Goal: Transaction & Acquisition: Book appointment/travel/reservation

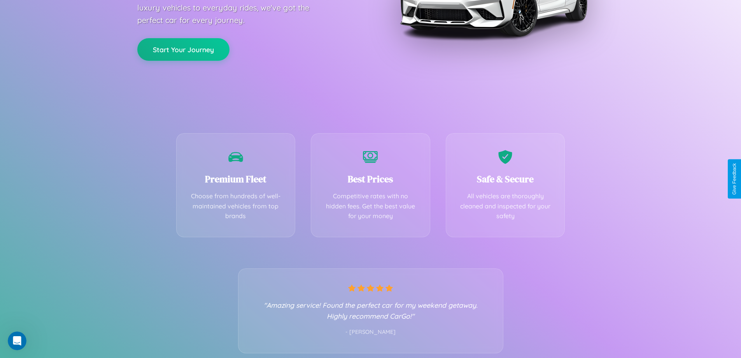
scroll to position [153, 0]
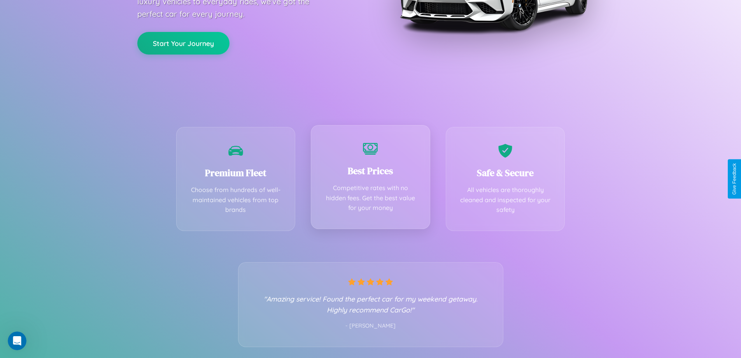
click at [370, 179] on div "Best Prices Competitive rates with no hidden fees. Get the best value for your …" at bounding box center [370, 177] width 119 height 104
click at [183, 42] on button "Start Your Journey" at bounding box center [183, 42] width 92 height 23
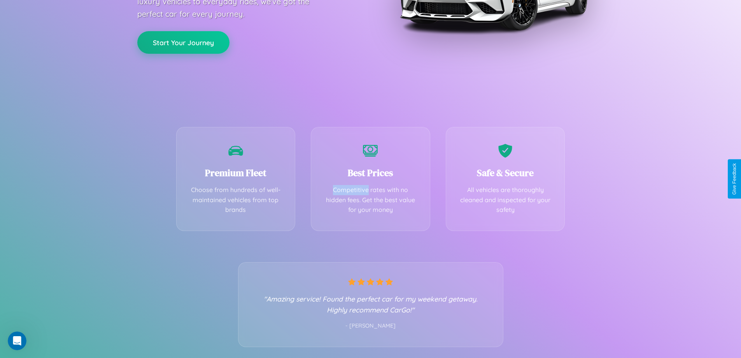
click at [183, 42] on button "Start Your Journey" at bounding box center [183, 42] width 92 height 23
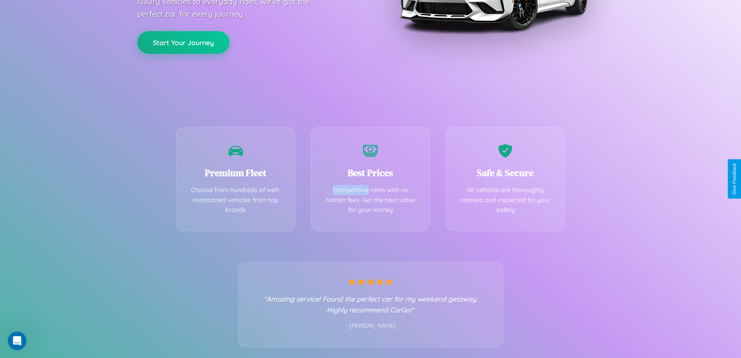
click at [183, 42] on button "Start Your Journey" at bounding box center [183, 42] width 92 height 23
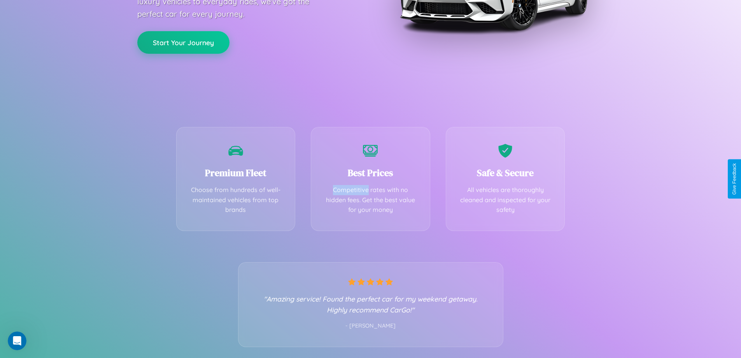
click at [183, 42] on button "Start Your Journey" at bounding box center [183, 42] width 92 height 23
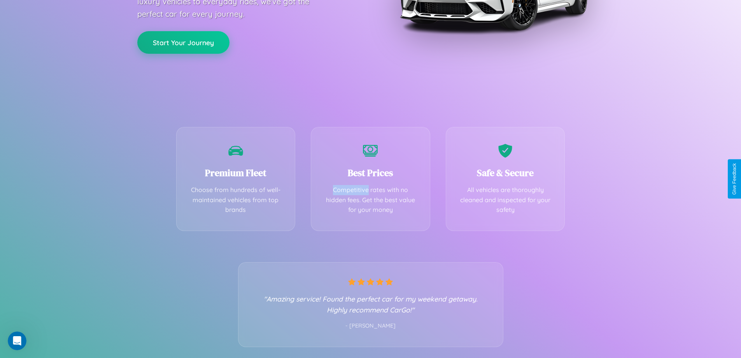
click at [183, 42] on button "Start Your Journey" at bounding box center [183, 42] width 92 height 23
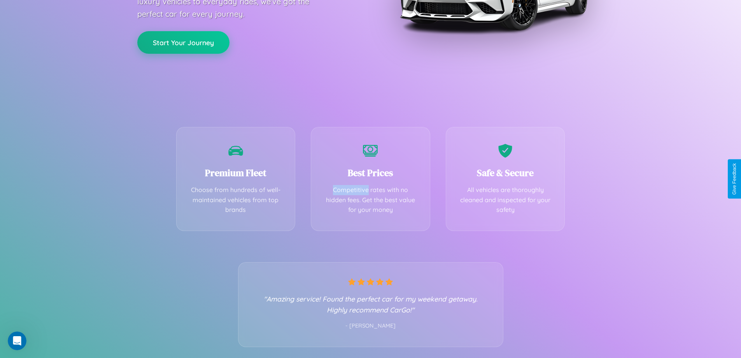
click at [183, 42] on button "Start Your Journey" at bounding box center [183, 42] width 92 height 23
